Goal: Task Accomplishment & Management: Manage account settings

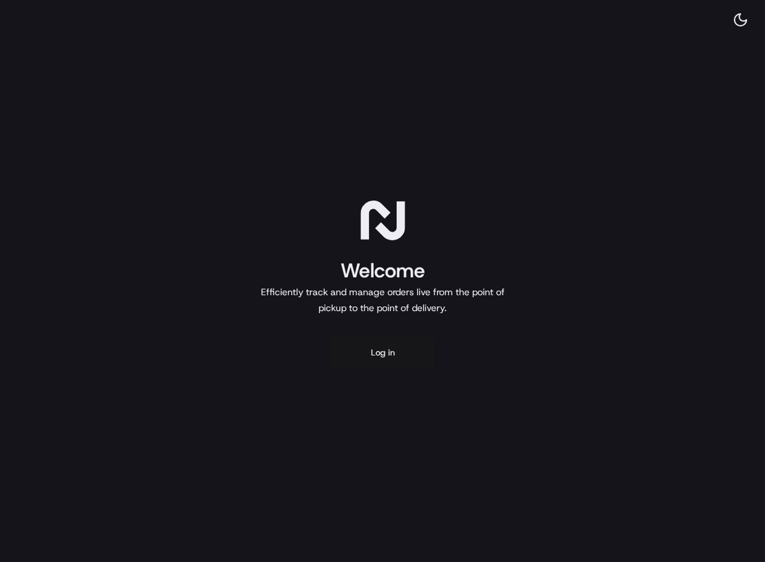
click at [376, 339] on button "Log in" at bounding box center [383, 353] width 106 height 32
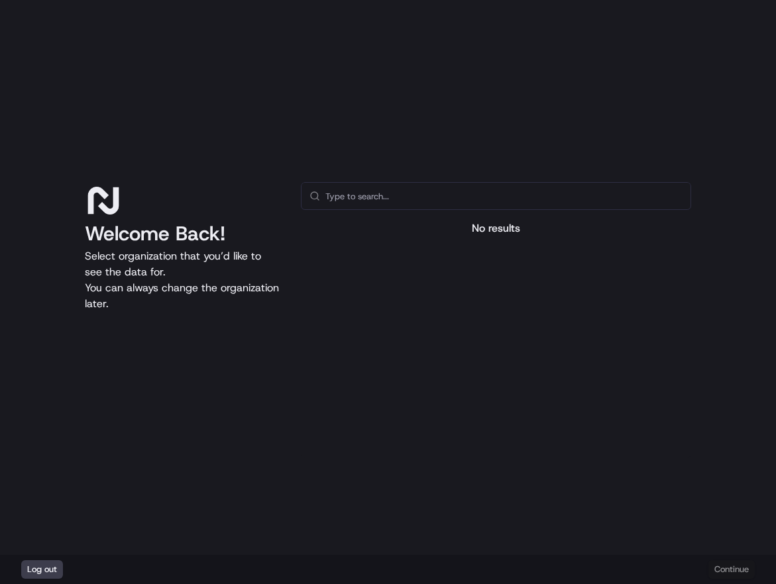
click at [374, 204] on input "text" at bounding box center [503, 196] width 357 height 26
type input "y"
click at [299, 158] on div "Welcome Back! Select organization that you’d like to see the data for. You can …" at bounding box center [388, 277] width 776 height 555
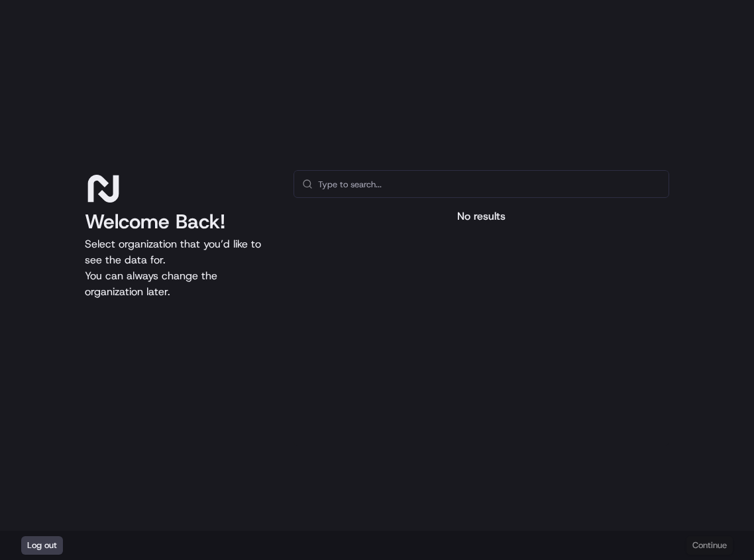
click at [326, 185] on input "text" at bounding box center [489, 184] width 342 height 26
type input "yalla bites"
drag, startPoint x: 362, startPoint y: 180, endPoint x: 292, endPoint y: 187, distance: 70.5
click at [283, 183] on div "Welcome Back! Select organization that you’d like to see the data for. You can …" at bounding box center [377, 308] width 584 height 276
type input "yallabites"
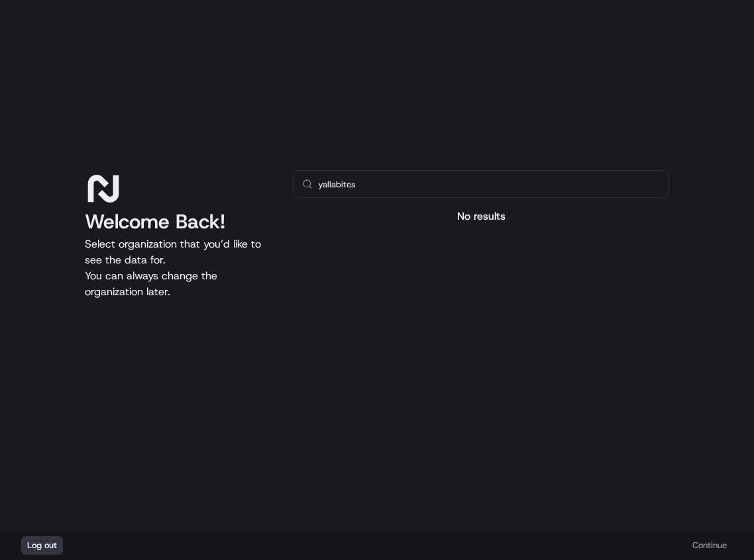
click at [57, 542] on button "Log out" at bounding box center [42, 545] width 42 height 19
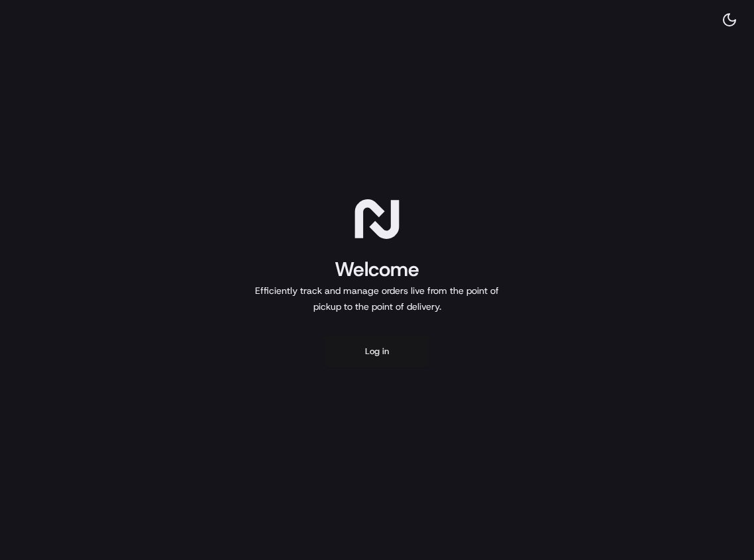
click at [380, 356] on button "Log in" at bounding box center [377, 352] width 106 height 32
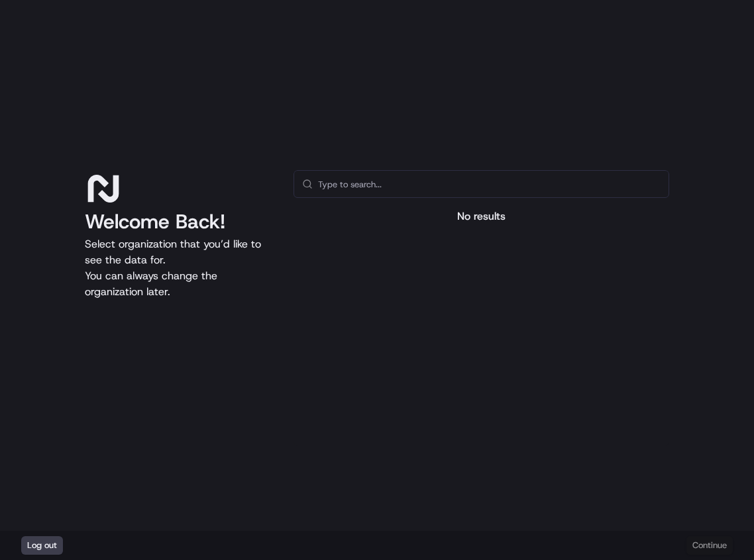
click at [417, 171] on input "text" at bounding box center [489, 184] width 342 height 26
type input "yallabites"
click at [345, 185] on input "yallabites" at bounding box center [489, 184] width 342 height 26
drag, startPoint x: 685, startPoint y: 537, endPoint x: 695, endPoint y: 544, distance: 11.9
click at [687, 539] on div "Log out Continue" at bounding box center [377, 545] width 754 height 29
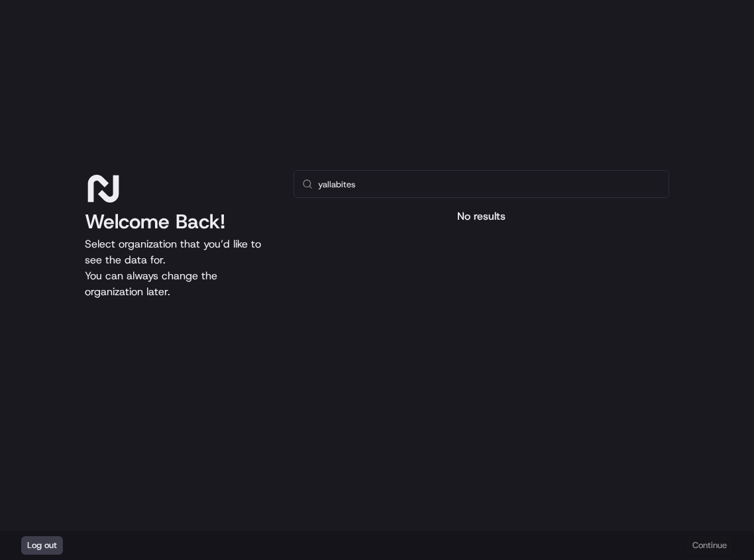
click at [695, 544] on div "Log out Continue" at bounding box center [377, 545] width 754 height 29
click at [255, 181] on div "Welcome Back! Select organization that you’d like to see the data for. You can …" at bounding box center [377, 308] width 584 height 276
